Goal: Check status: Check status

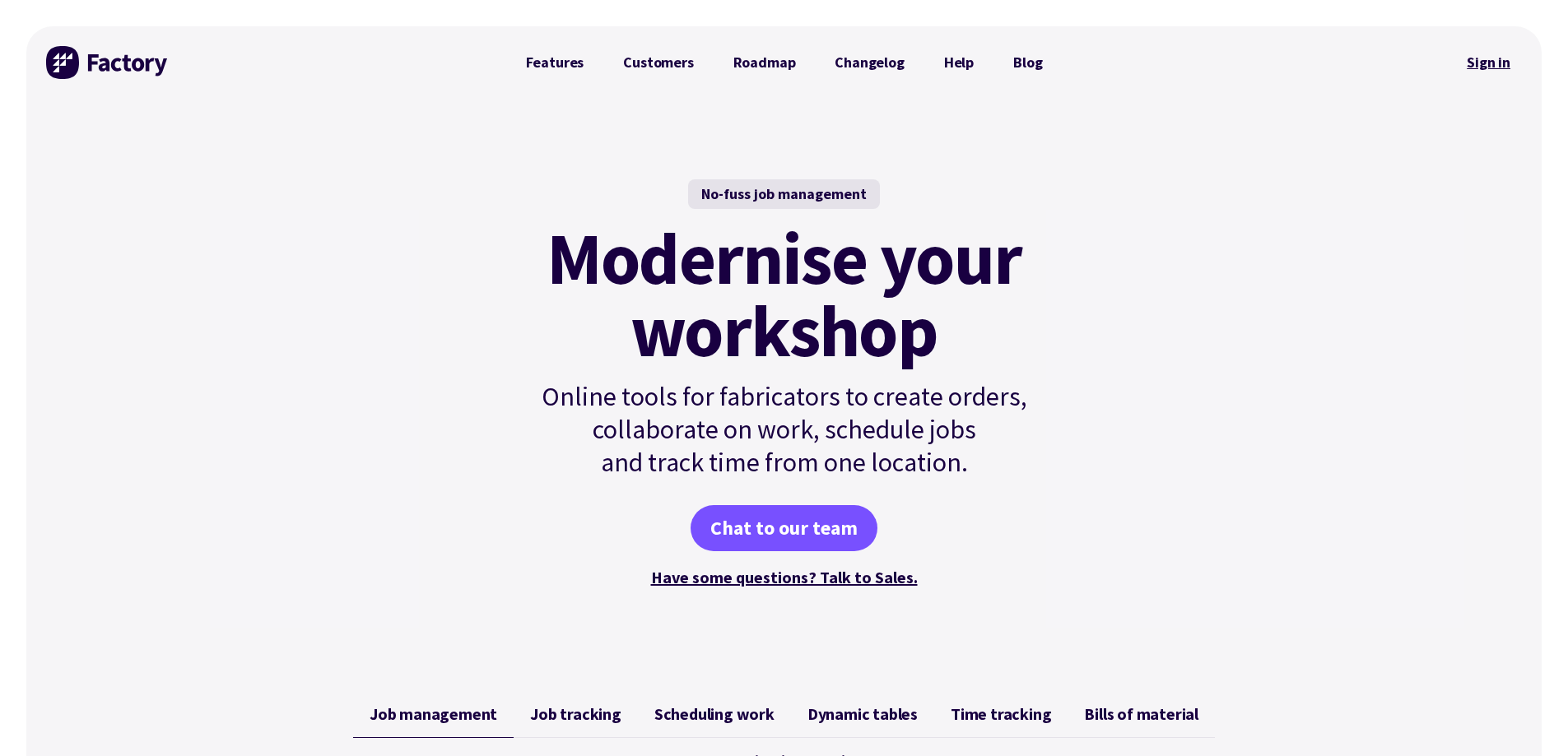
click at [1479, 61] on link "Sign in" at bounding box center [1488, 62] width 67 height 38
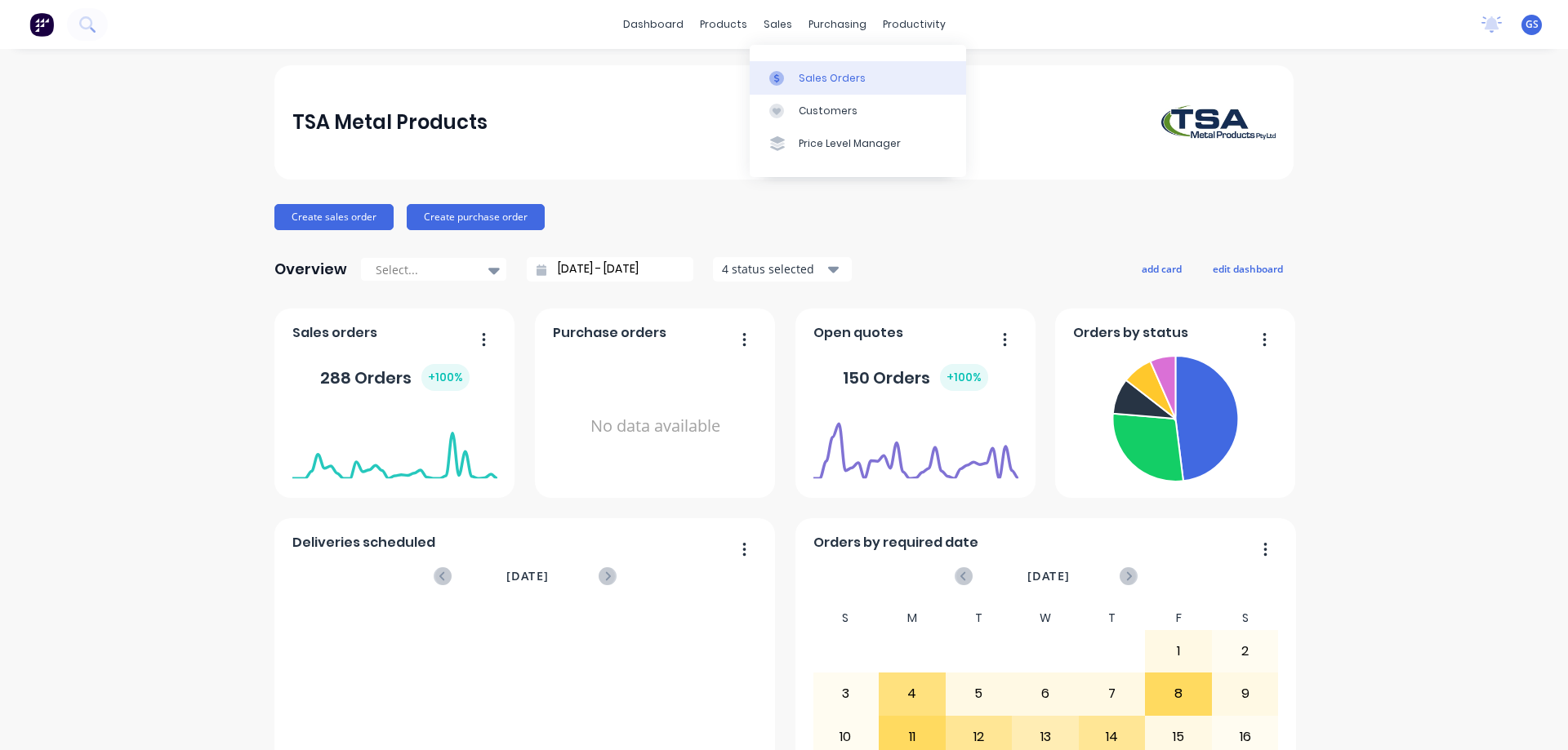
click at [805, 71] on div "Sales Orders" at bounding box center [832, 78] width 67 height 15
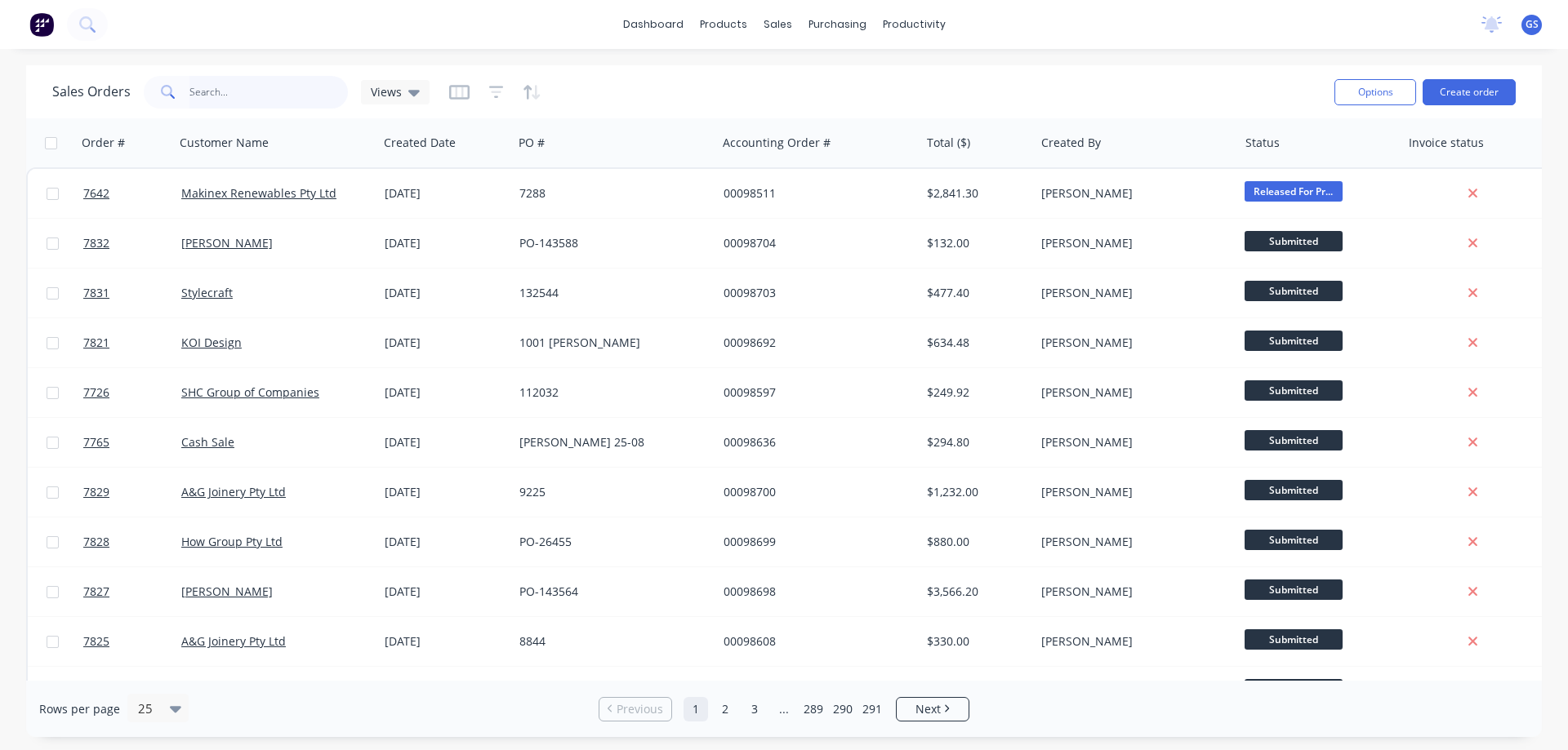
click at [241, 95] on input "text" at bounding box center [268, 91] width 159 height 32
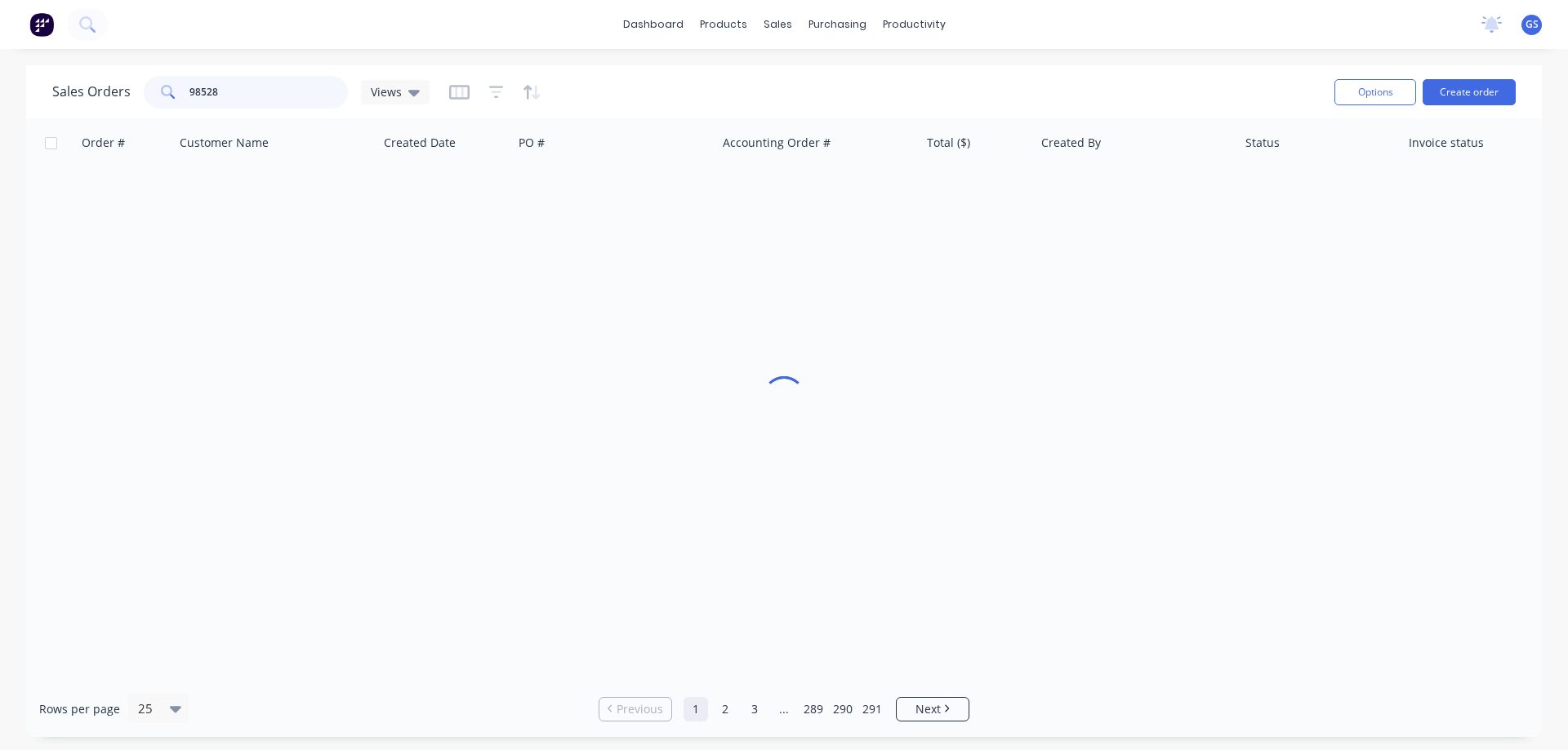
type input "98528"
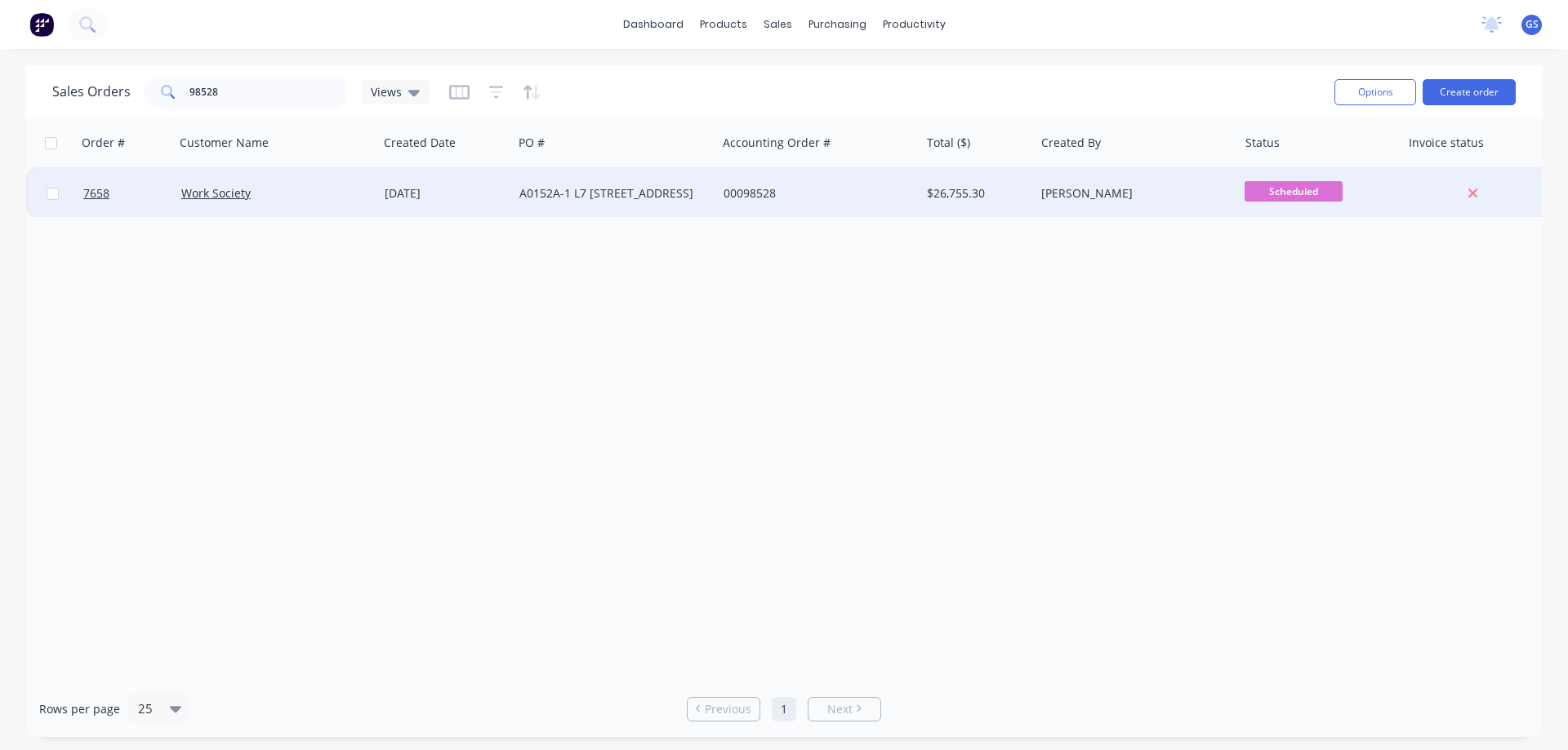
click at [342, 204] on div "Work Society" at bounding box center [276, 193] width 203 height 49
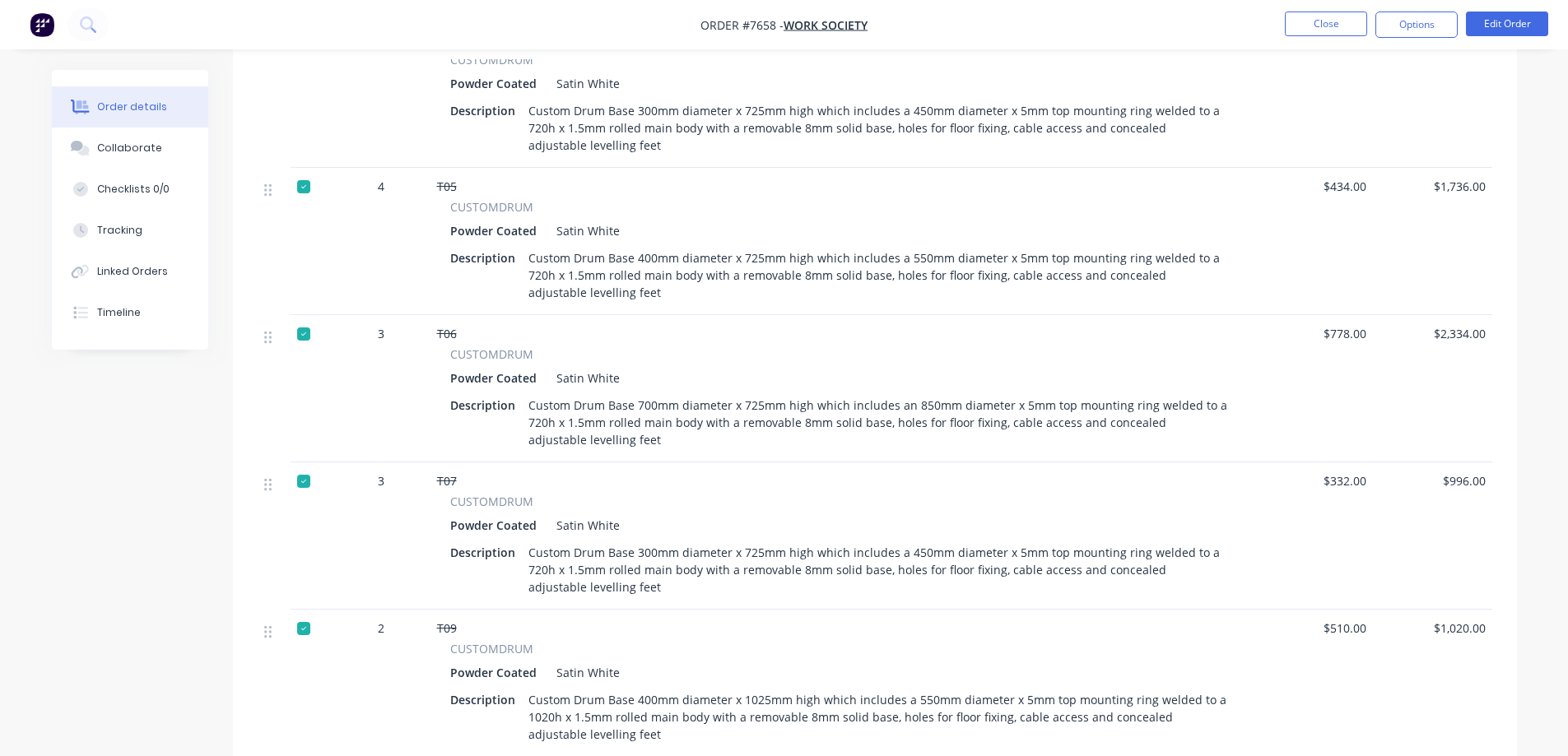
scroll to position [988, 0]
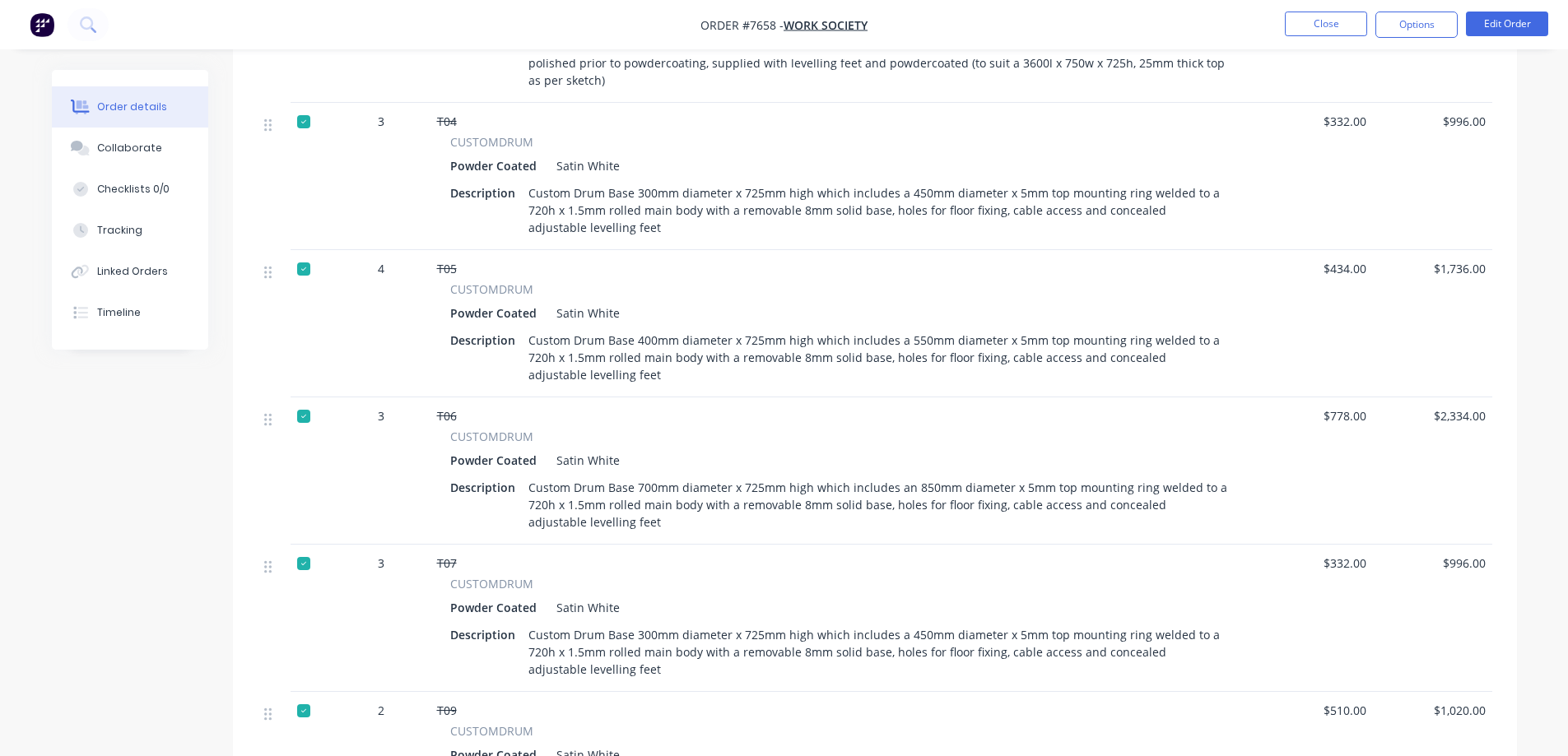
click at [309, 269] on div at bounding box center [303, 269] width 32 height 32
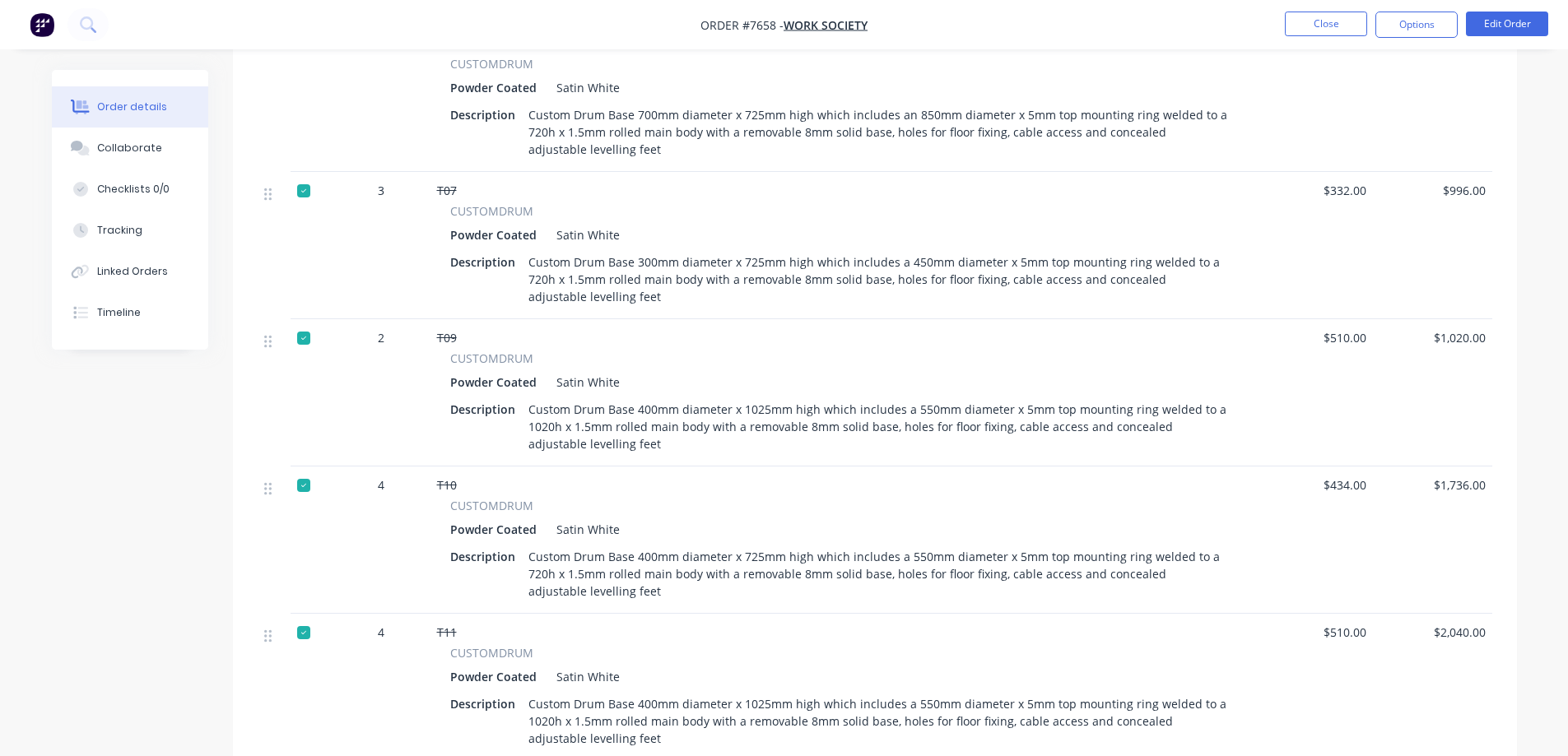
scroll to position [1400, 0]
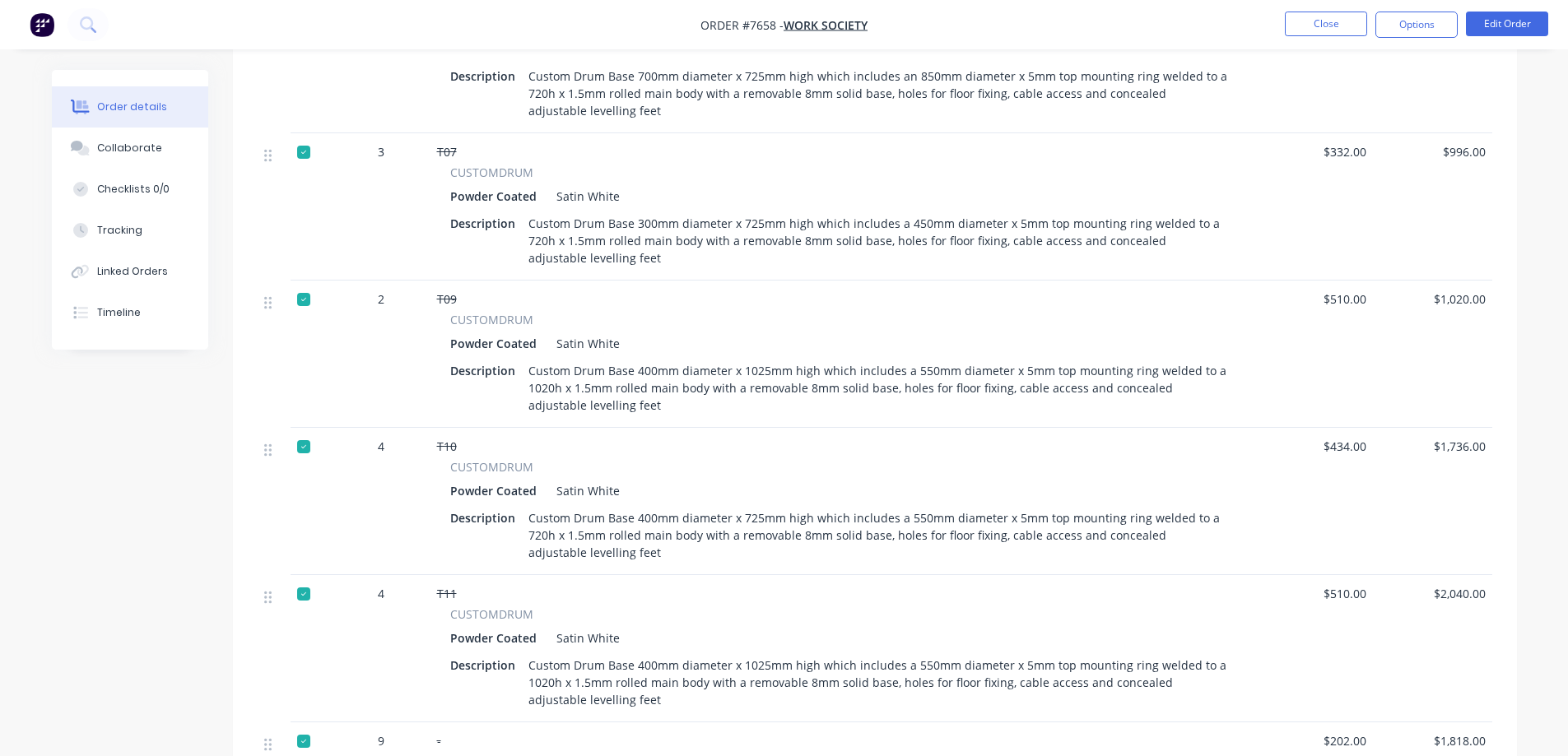
click at [303, 446] on div at bounding box center [303, 446] width 32 height 32
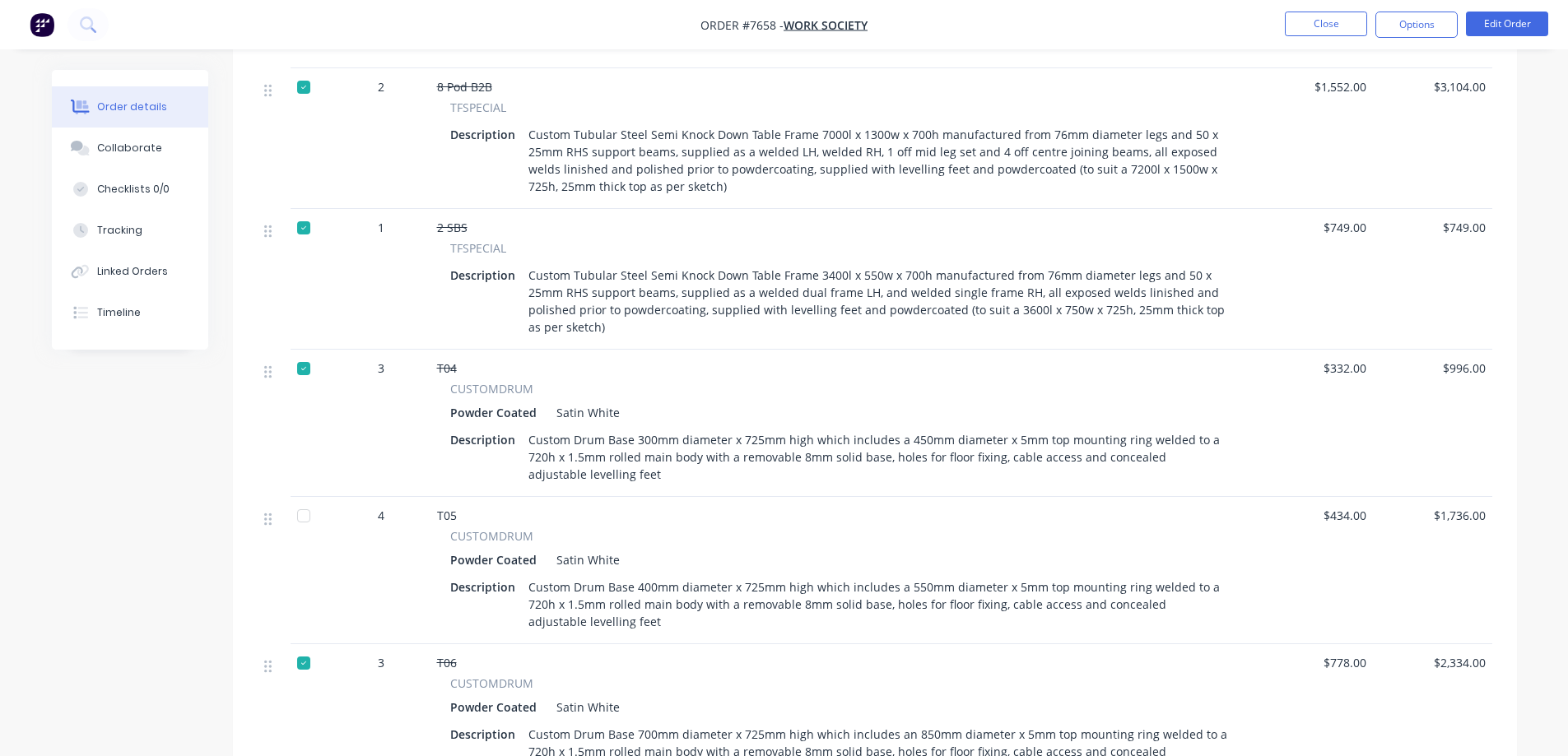
scroll to position [823, 0]
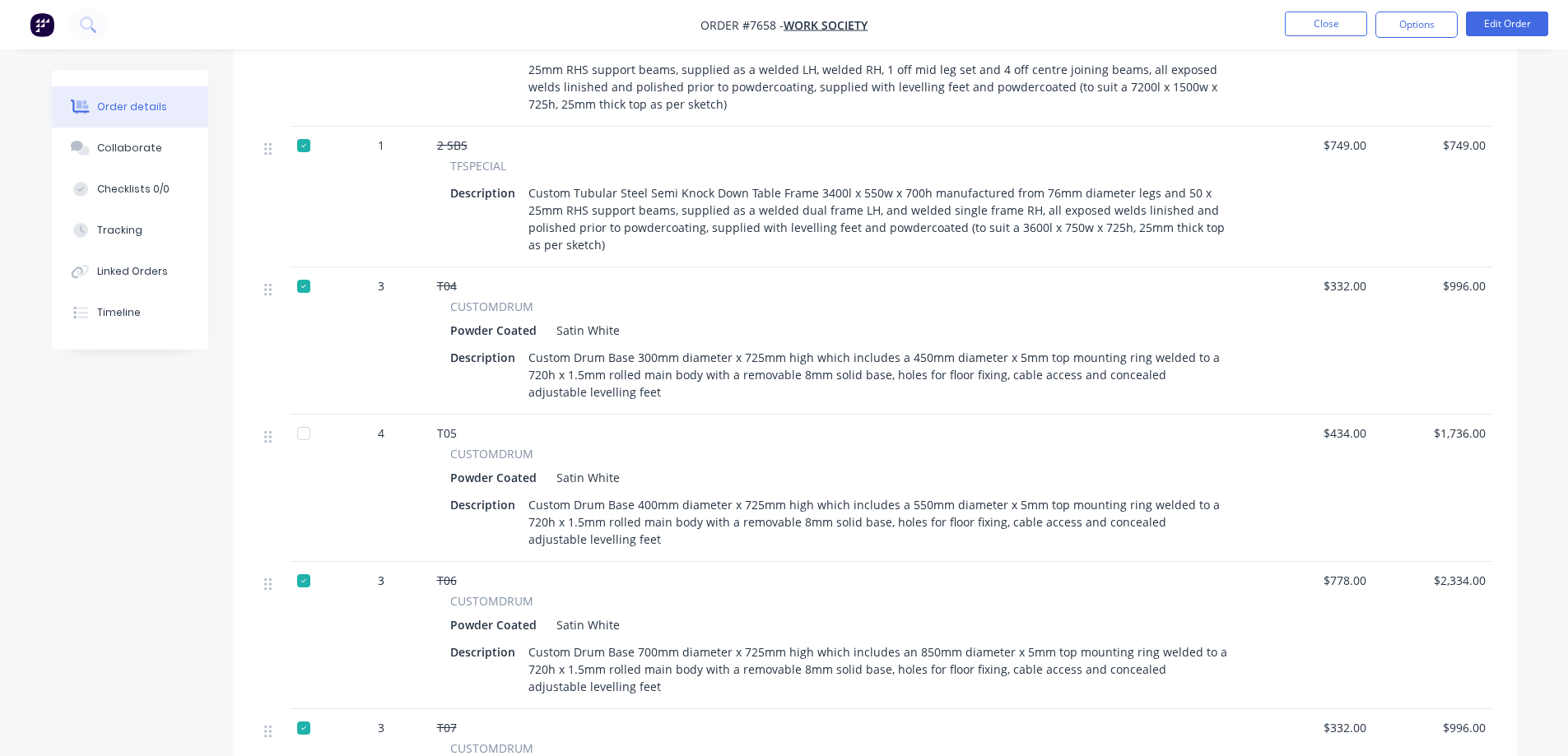
click at [303, 285] on div at bounding box center [303, 285] width 32 height 32
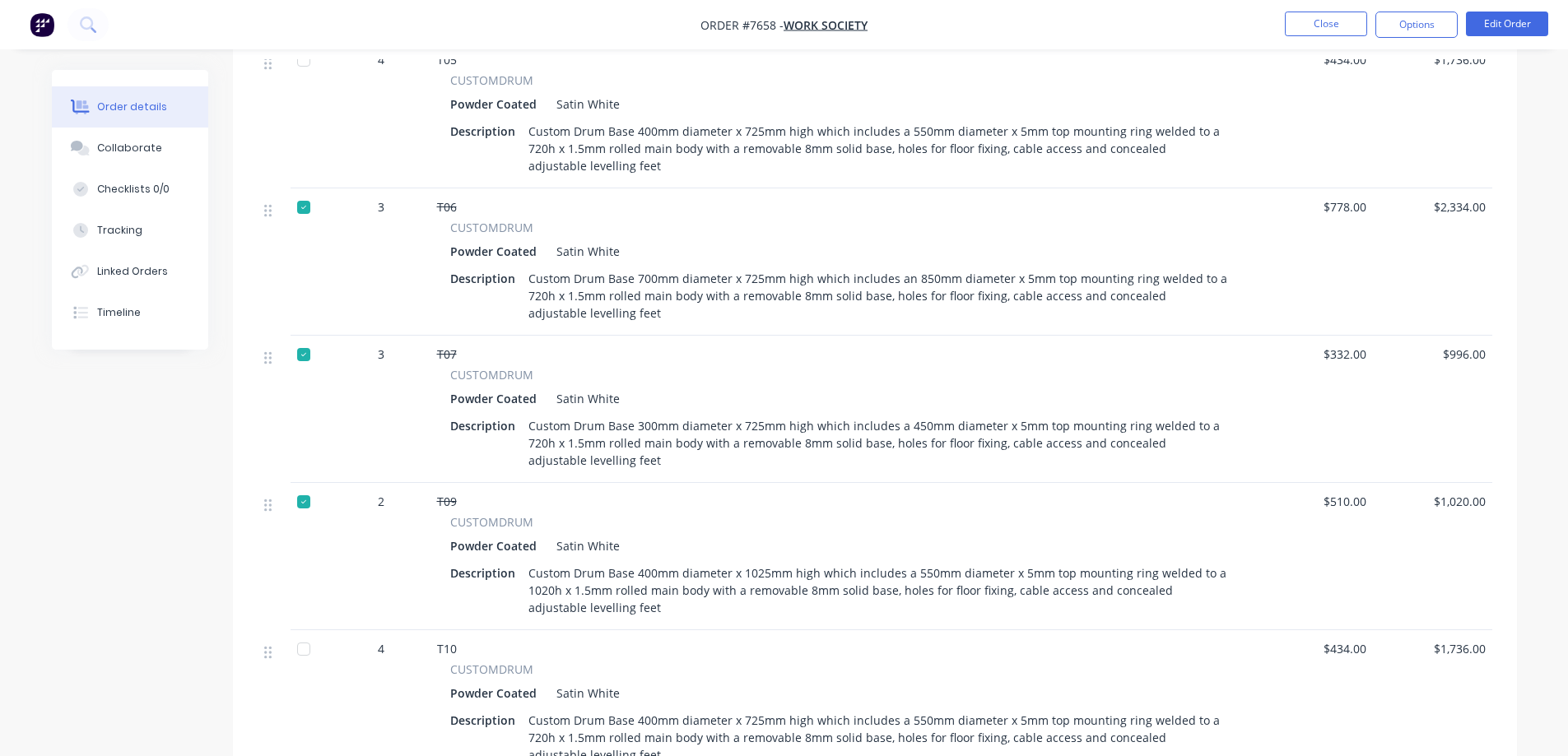
scroll to position [1235, 0]
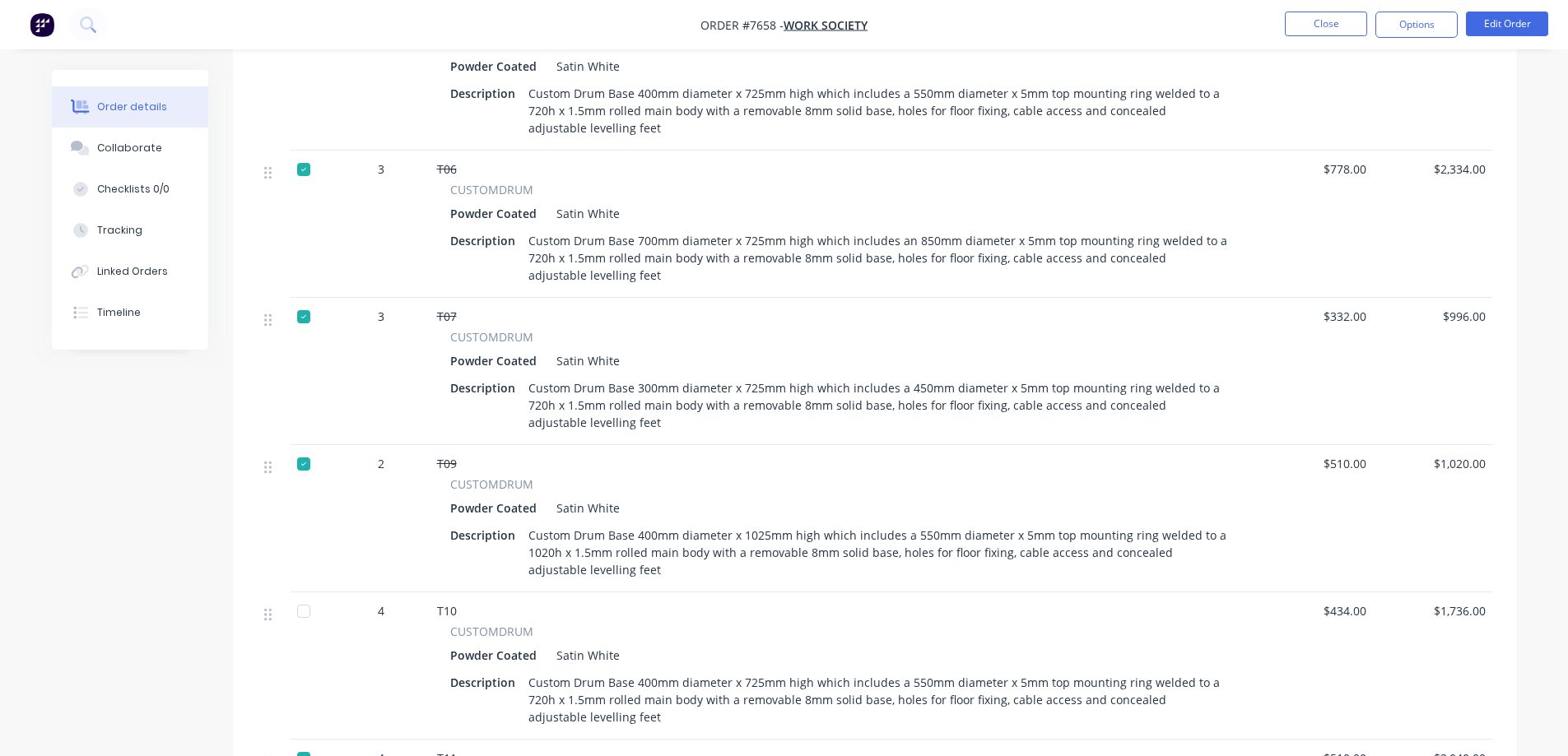
click at [305, 315] on div at bounding box center [303, 316] width 32 height 32
drag, startPoint x: 735, startPoint y: 302, endPoint x: 695, endPoint y: 289, distance: 42.1
click at [695, 289] on div "6 6 Pod B2B TFSPECIAL Description Custom Tubular Steel Semi Knock Down Table Fr…" at bounding box center [874, 480] width 1234 height 2093
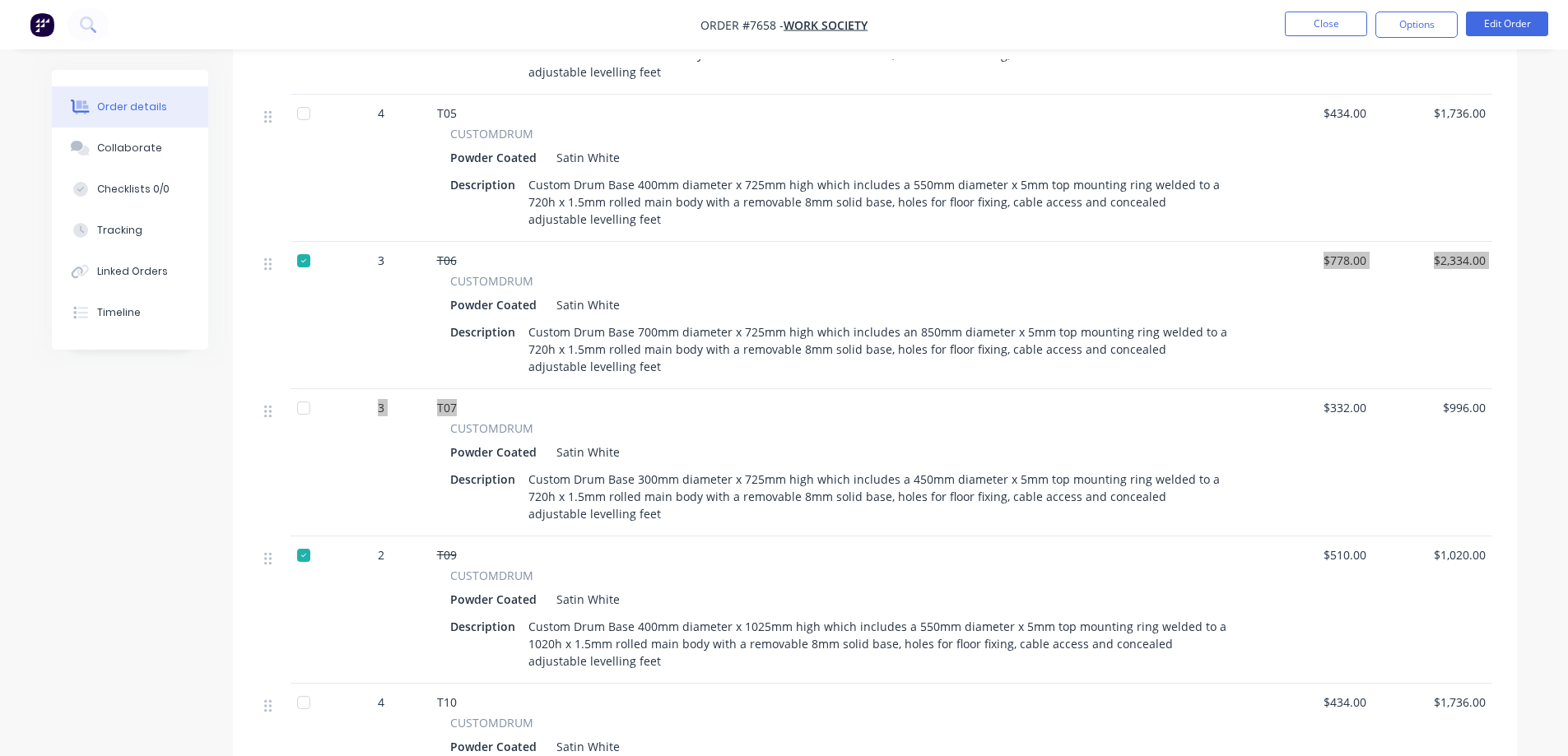
scroll to position [1152, 0]
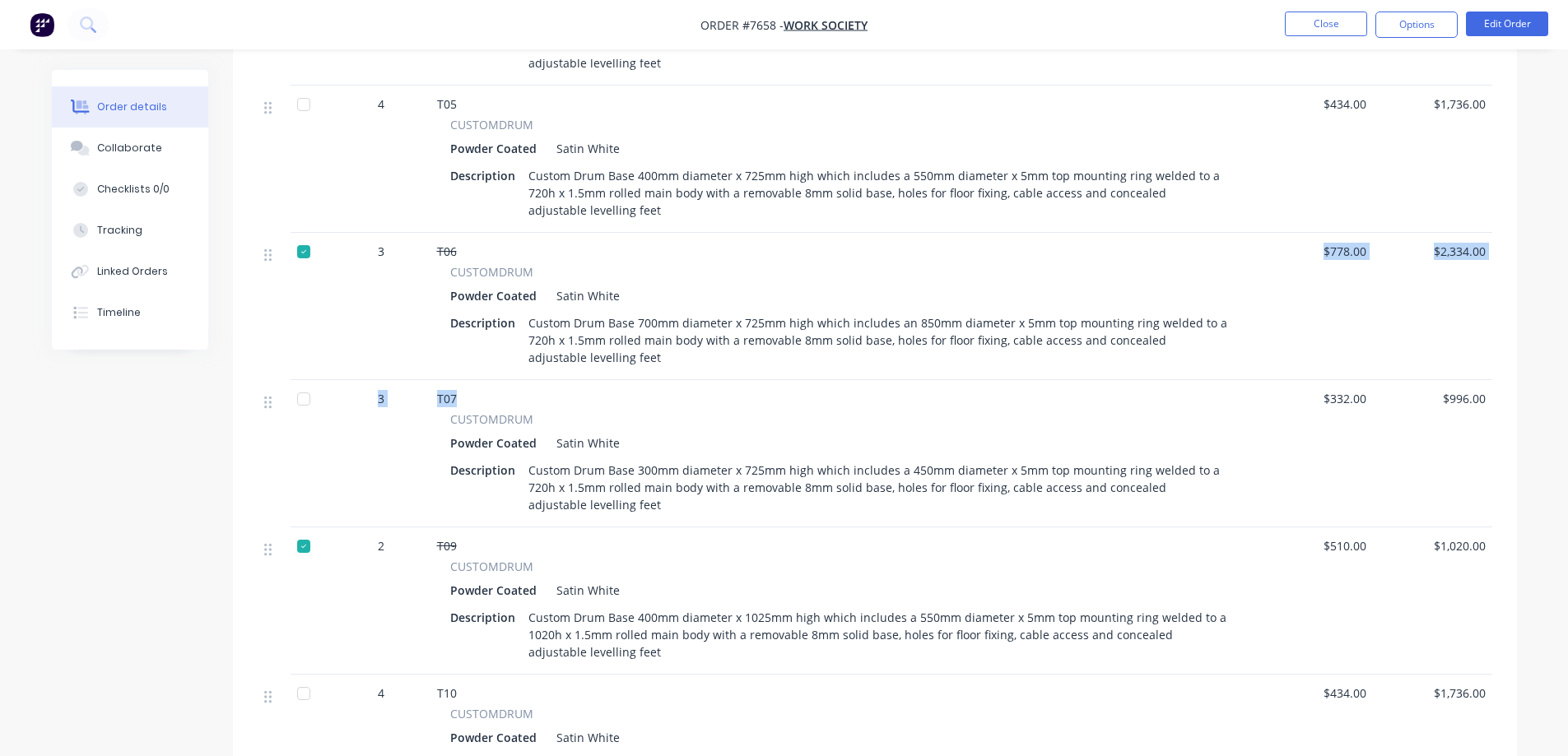
drag, startPoint x: 360, startPoint y: 441, endPoint x: 370, endPoint y: 437, distance: 10.8
click at [361, 440] on div "3" at bounding box center [381, 454] width 98 height 148
click at [413, 333] on div "3" at bounding box center [381, 306] width 98 height 148
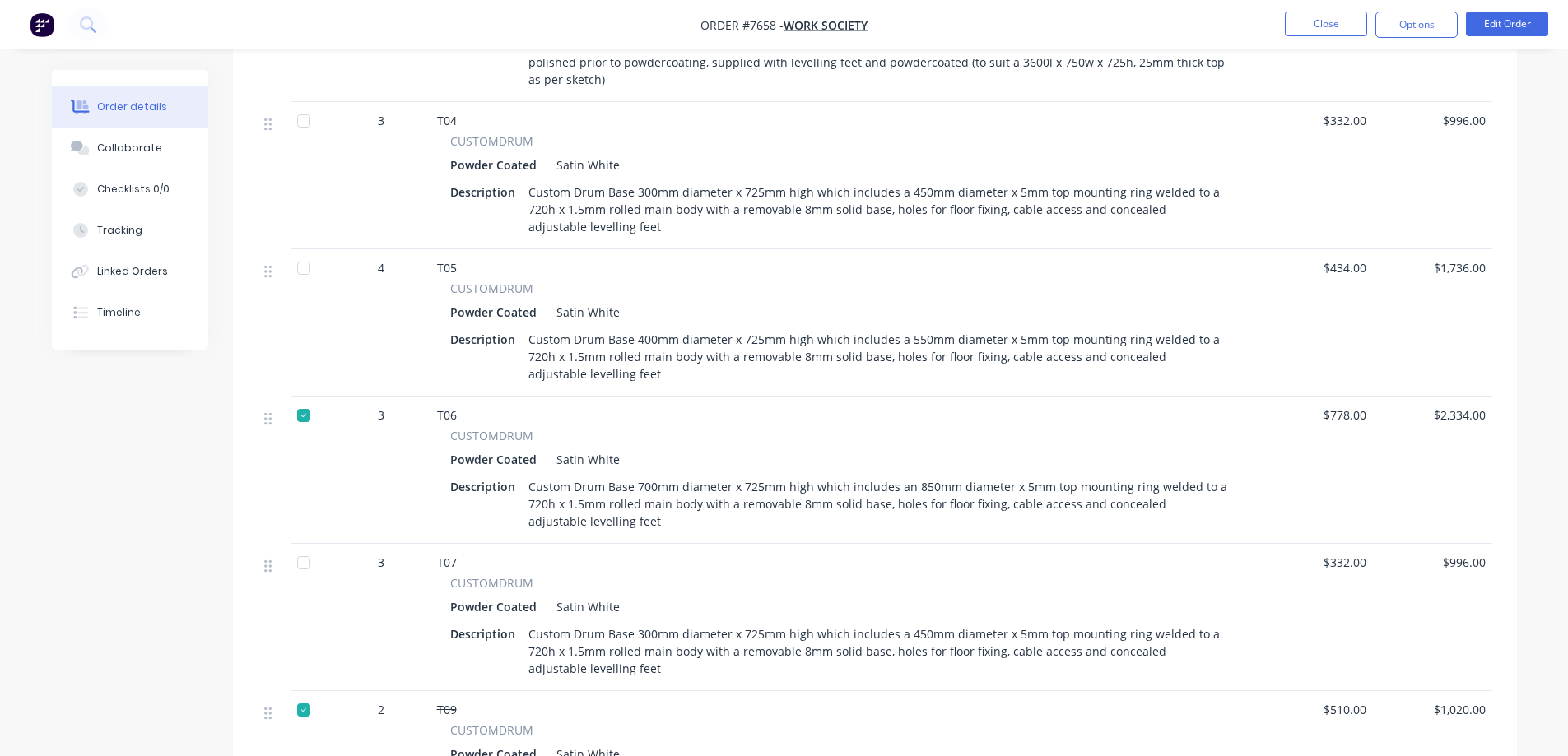
scroll to position [988, 0]
